Goal: Task Accomplishment & Management: Manage account settings

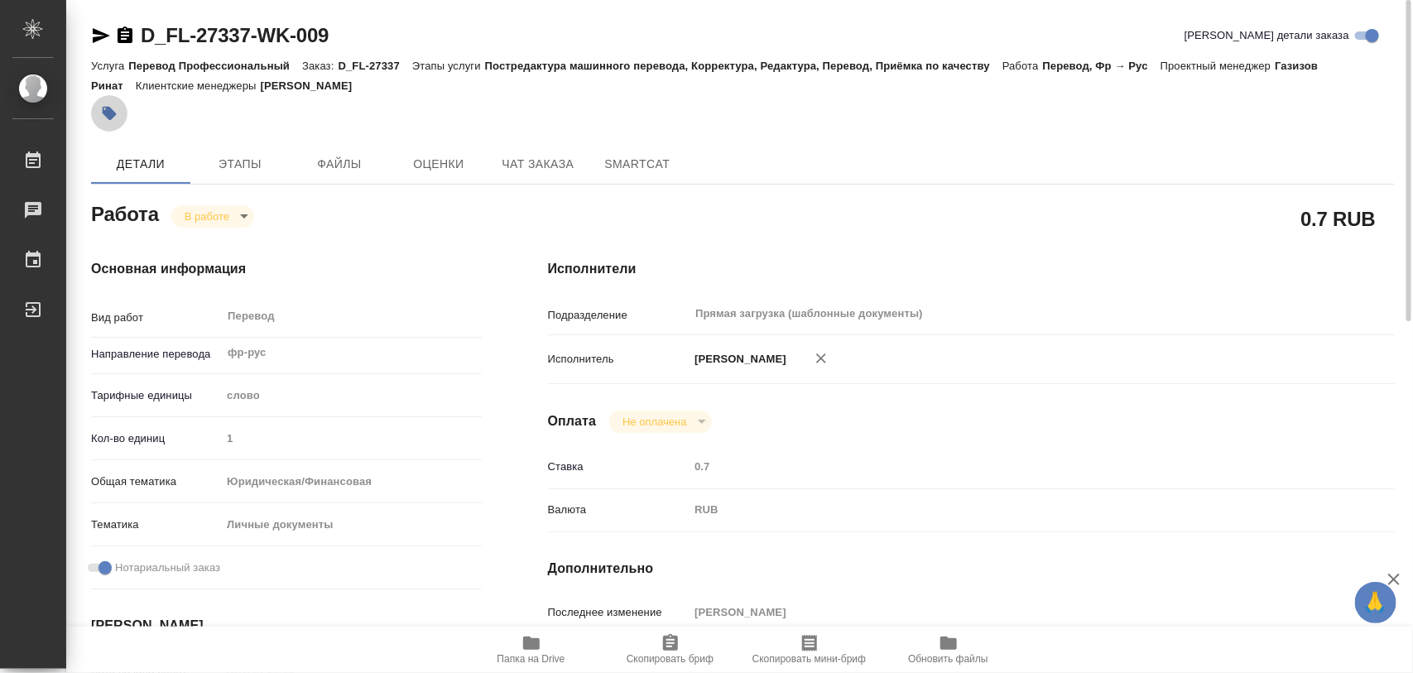
click at [113, 112] on icon "button" at bounding box center [110, 114] width 14 height 14
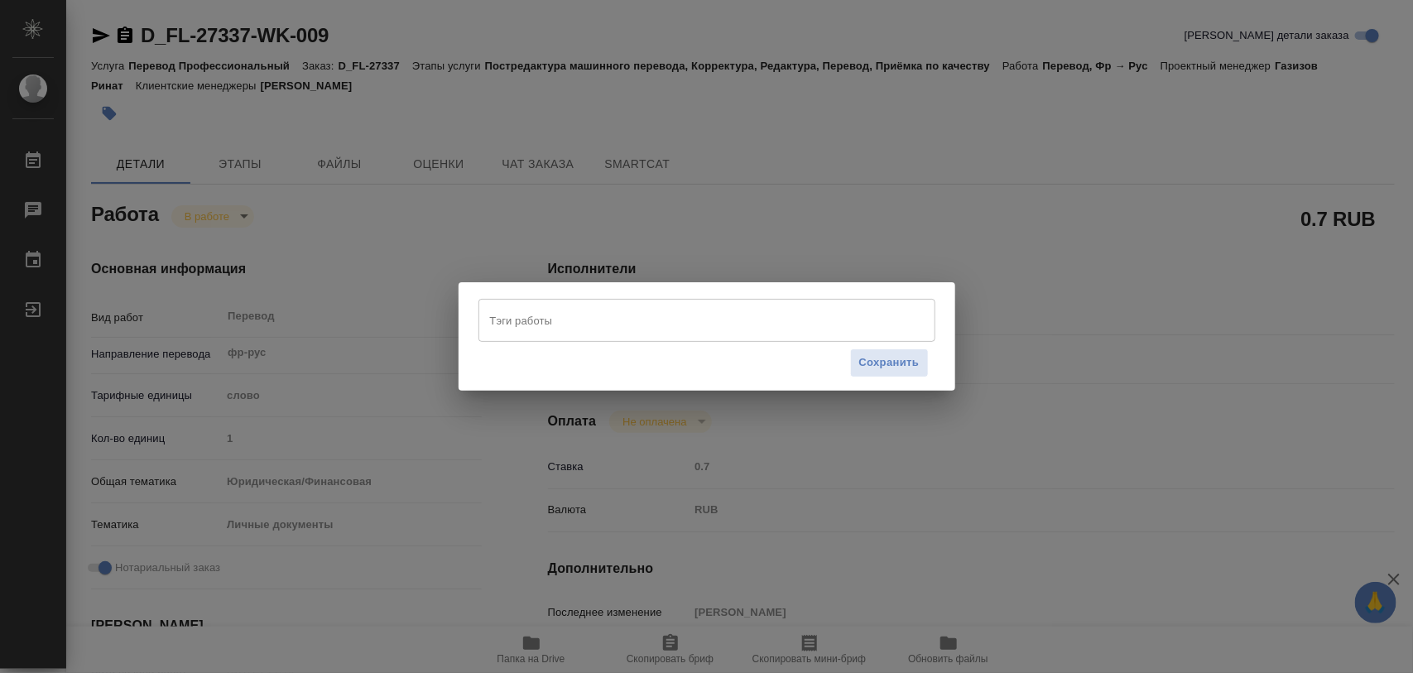
click at [619, 317] on input "Тэги работы" at bounding box center [691, 320] width 411 height 28
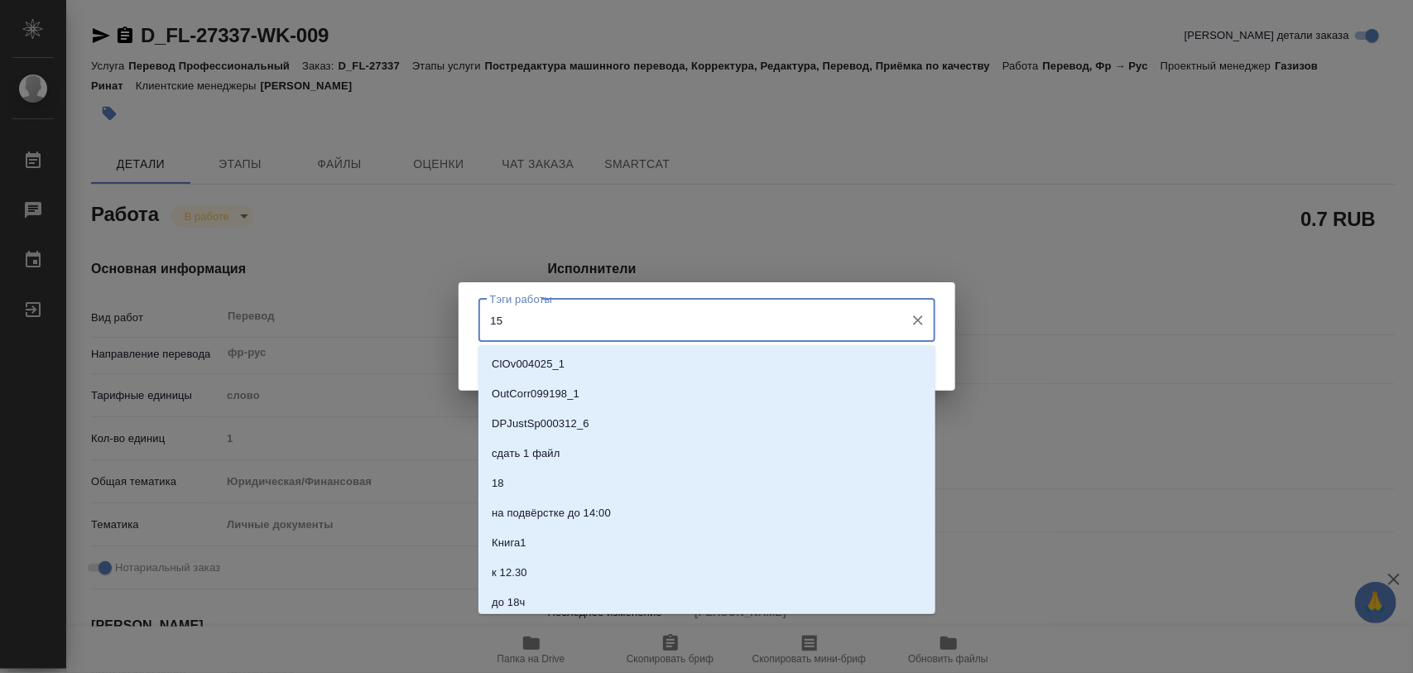
type input "157"
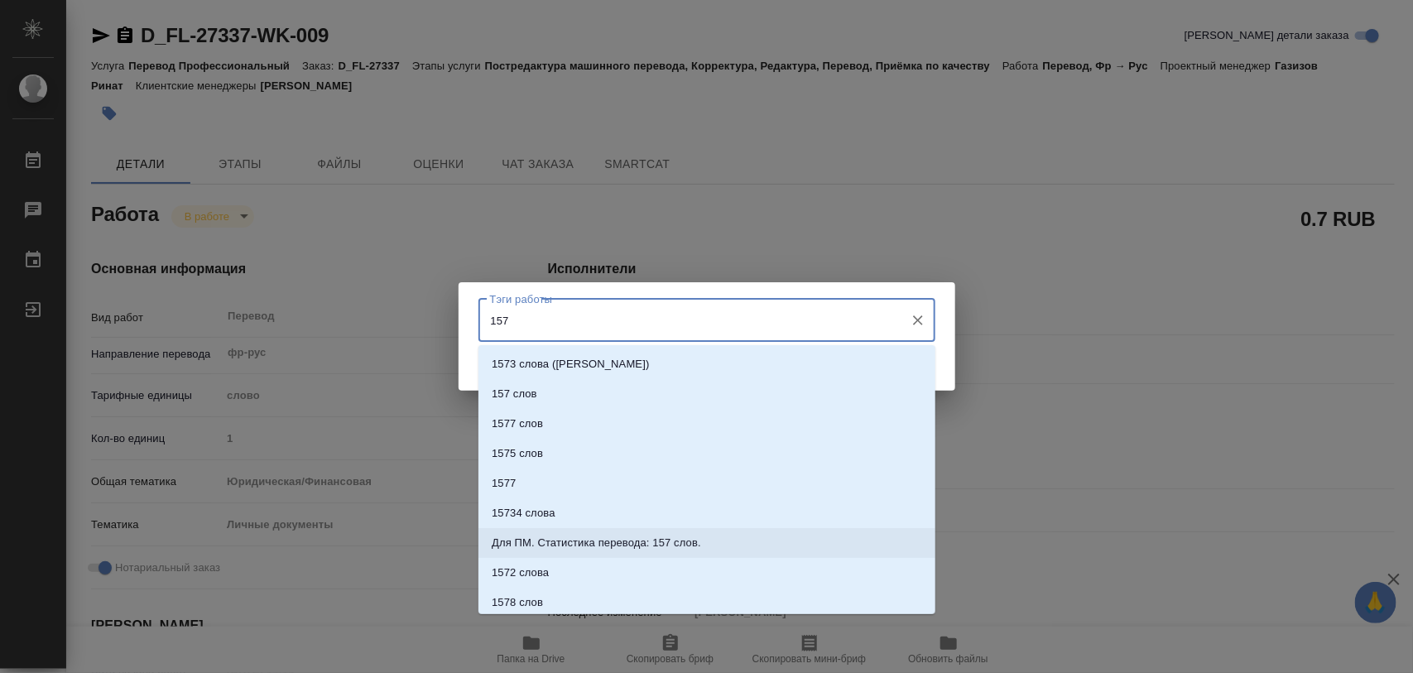
click at [670, 546] on p "Для ПМ. Статистика перевода: 157 слов." at bounding box center [596, 543] width 209 height 17
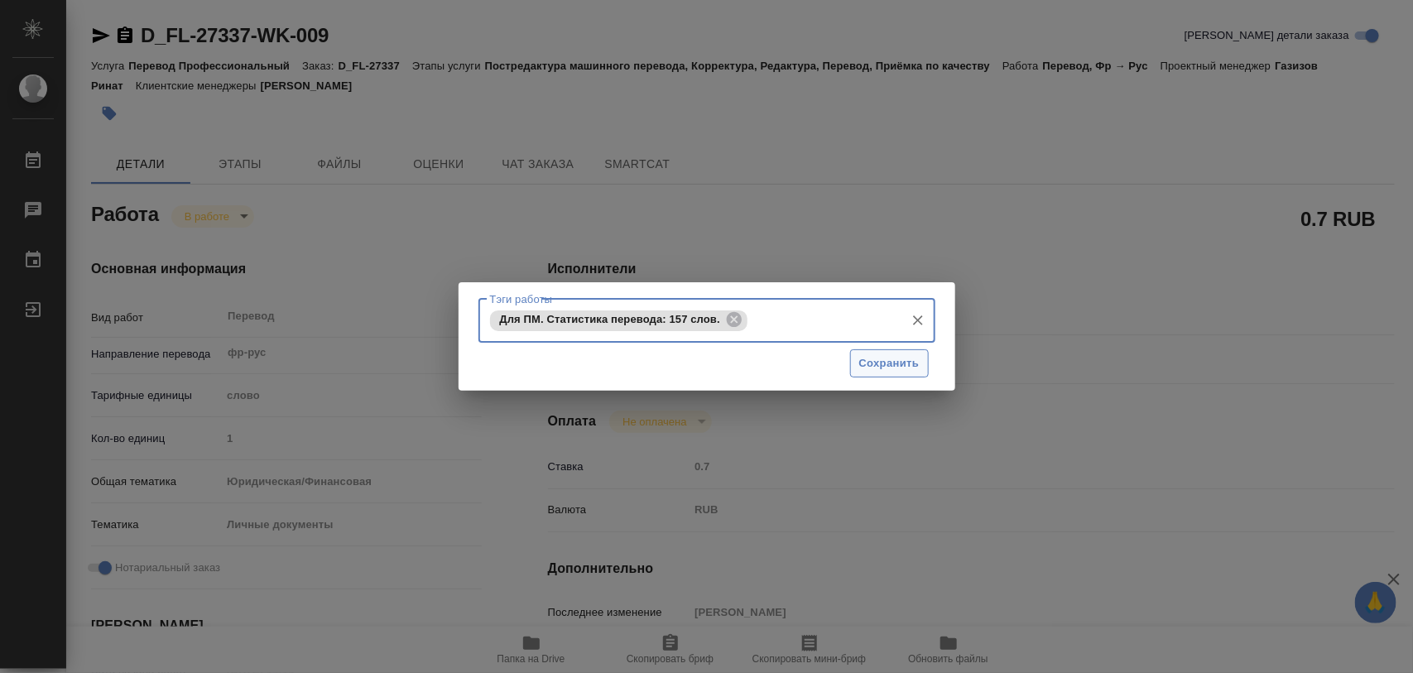
click at [900, 366] on span "Сохранить" at bounding box center [889, 363] width 60 height 19
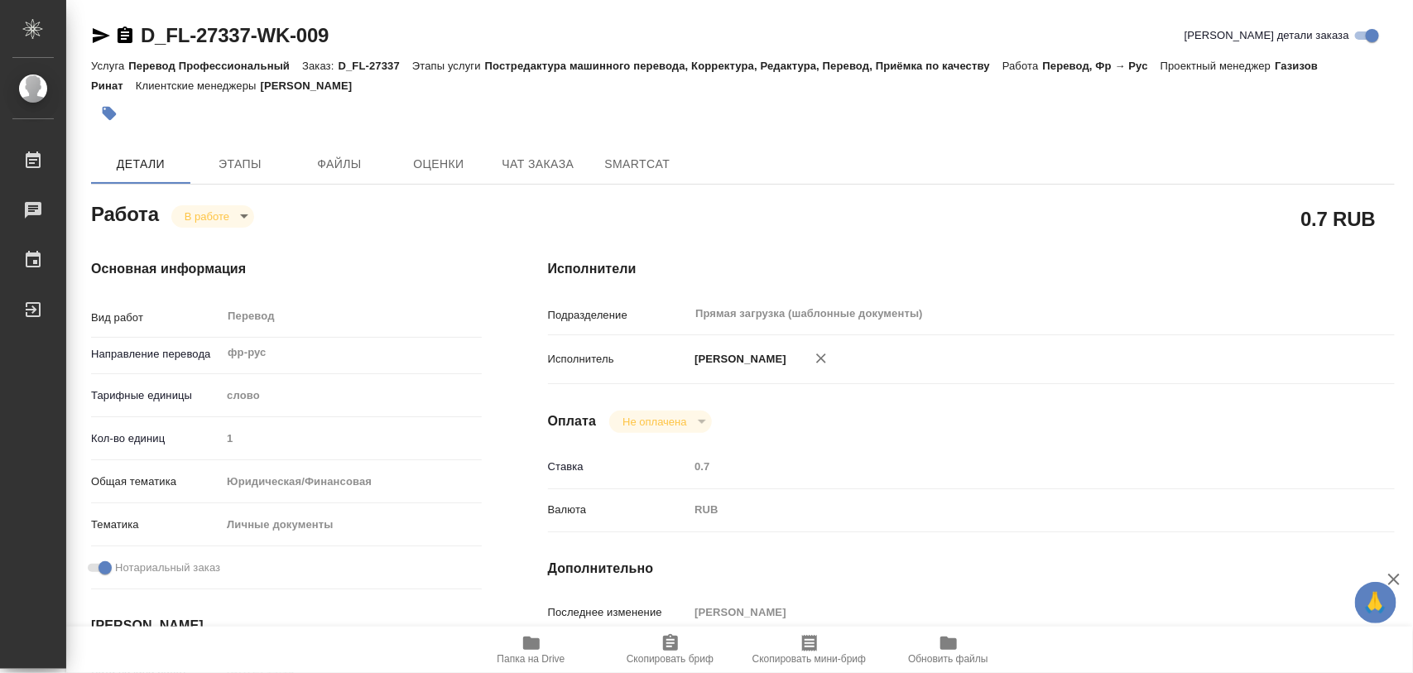
type input "inProgress"
type input "фр-рус"
type input "5a8b1489cc6b4906c91bfd90"
type input "1"
type input "yr-fn"
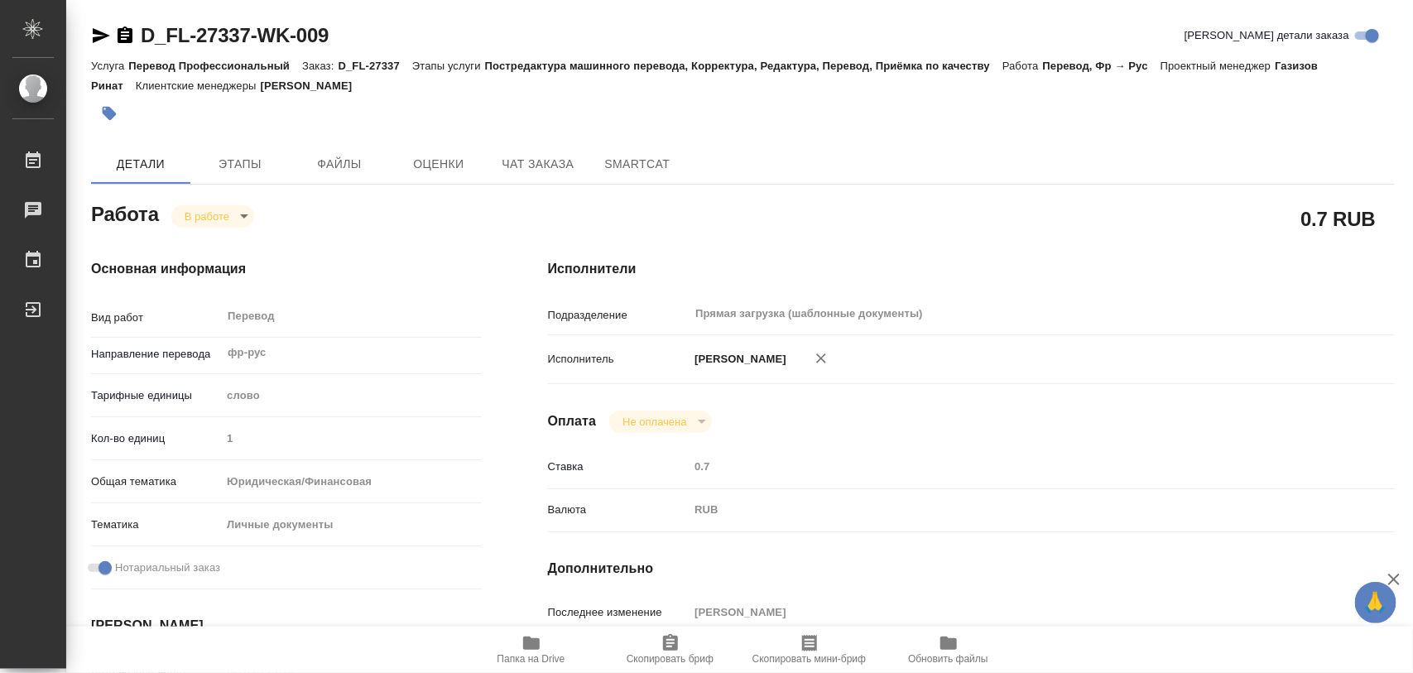
type input "5a8b8b956a9677013d343cfe"
checkbox input "true"
type input "09.10.2025 14:19"
type input "09.10.2025 14:55"
type input "[DATE] 17:00"
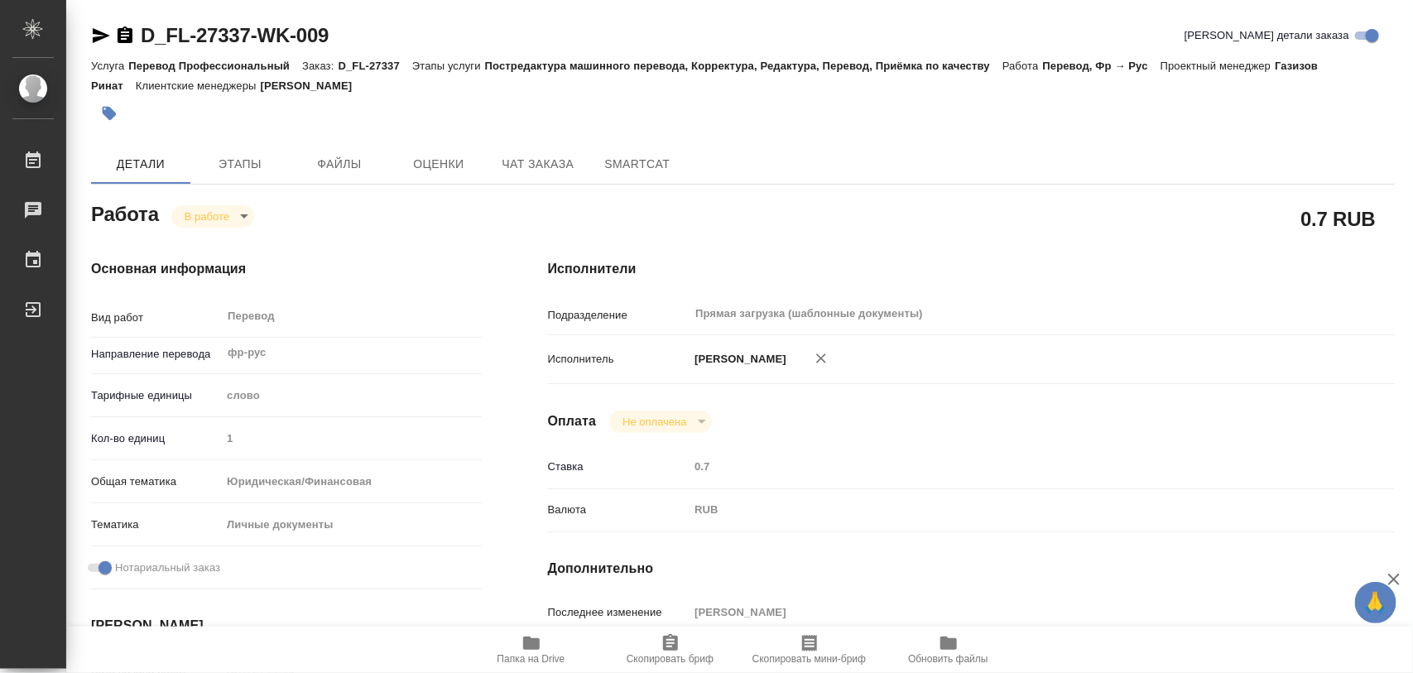
type input "13.10.2025 10:00"
type input "Прямая загрузка (шаблонные документы)"
type input "notPayed"
type input "0.7"
type input "RUB"
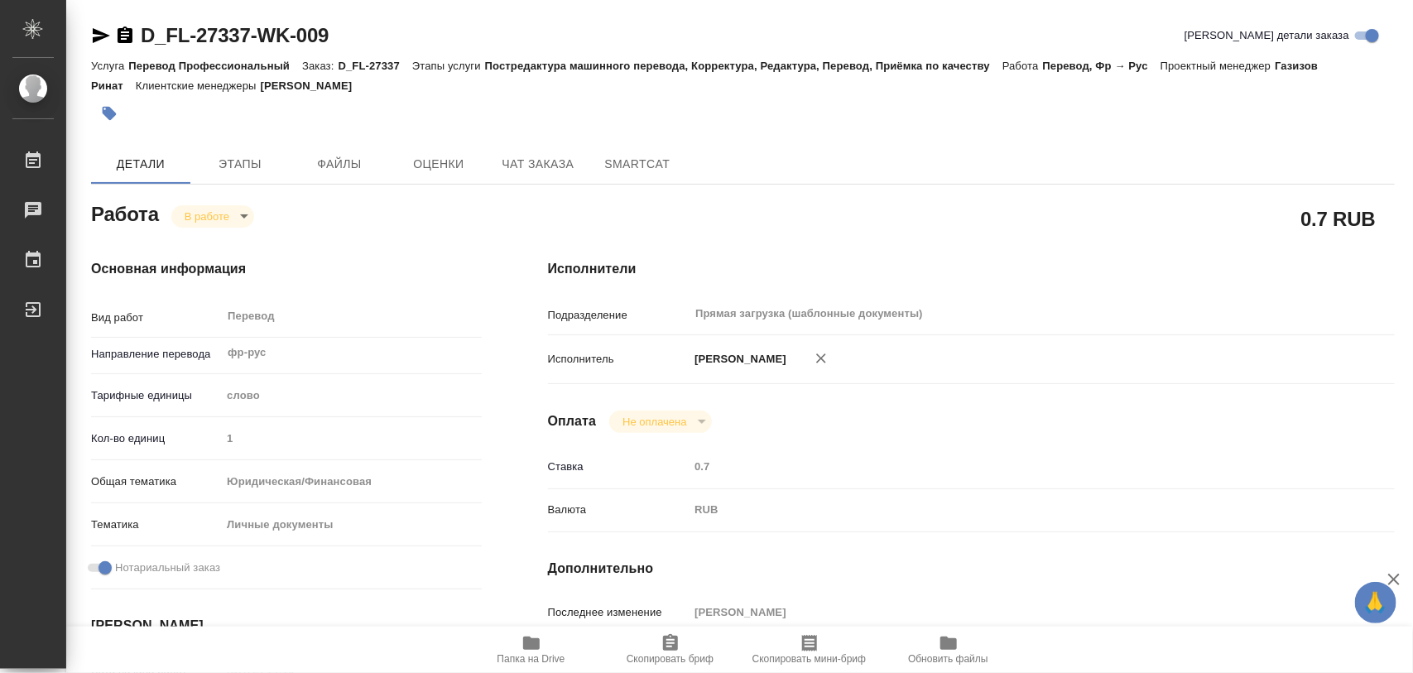
type input "[PERSON_NAME]"
type input "D_FL-27337"
type input "Перевод Профессиональный"
type input "Постредактура машинного перевода, Корректура, Редактура, Перевод, Приёмка по ка…"
type input "Давыдова Елена"
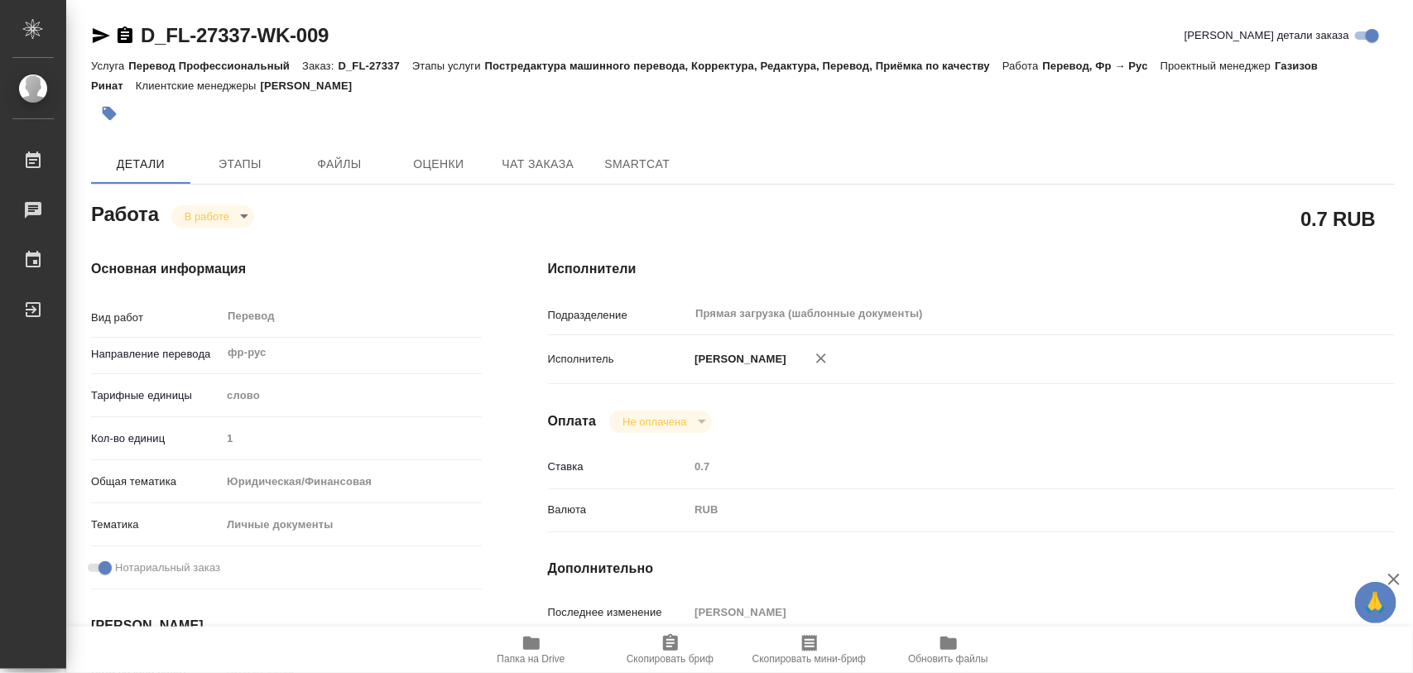
type input "/Clients/FL_D/Orders/D_FL-27337"
type input "https://drive.awatera.com/s/xpPbJcToACKoD7X"
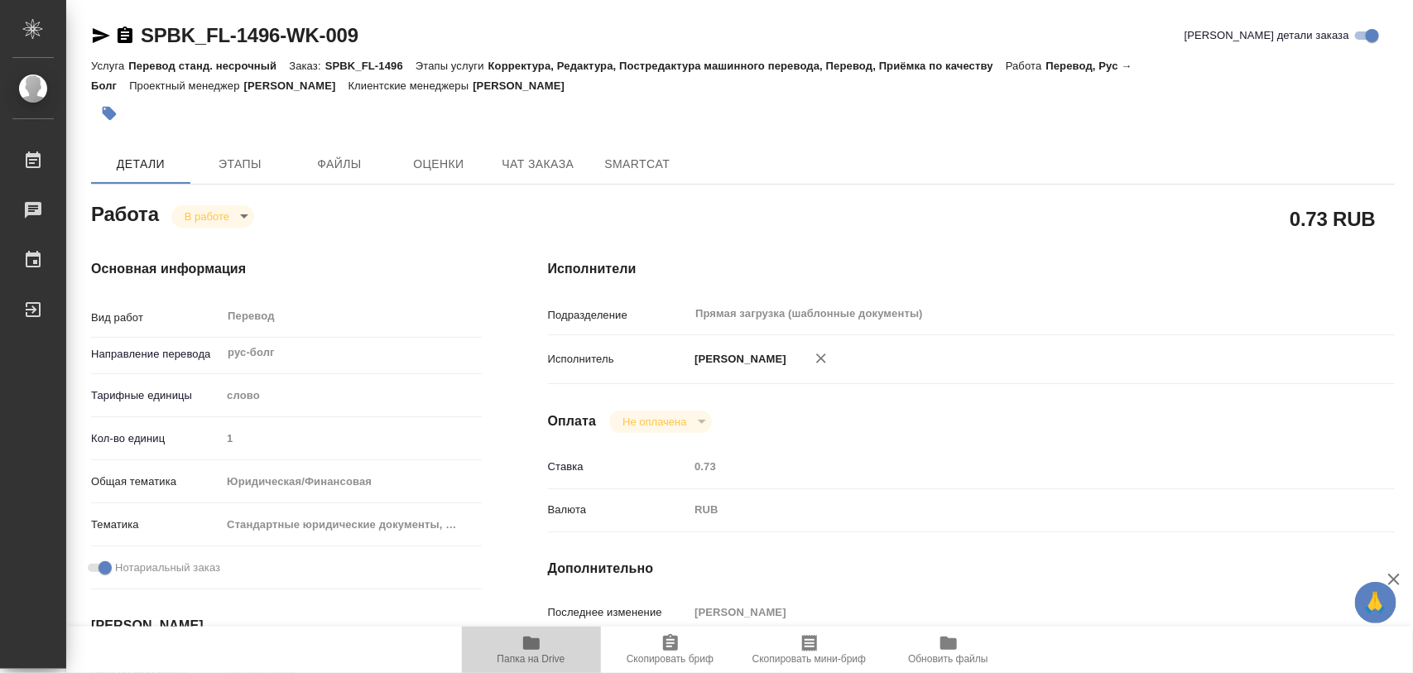
click at [546, 647] on span "Папка на Drive" at bounding box center [531, 648] width 119 height 31
